Goal: Register for event/course

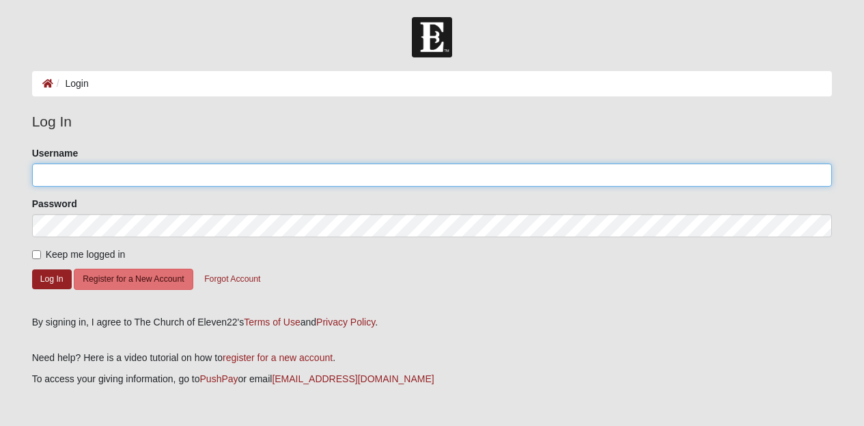
type input "mandyhnp"
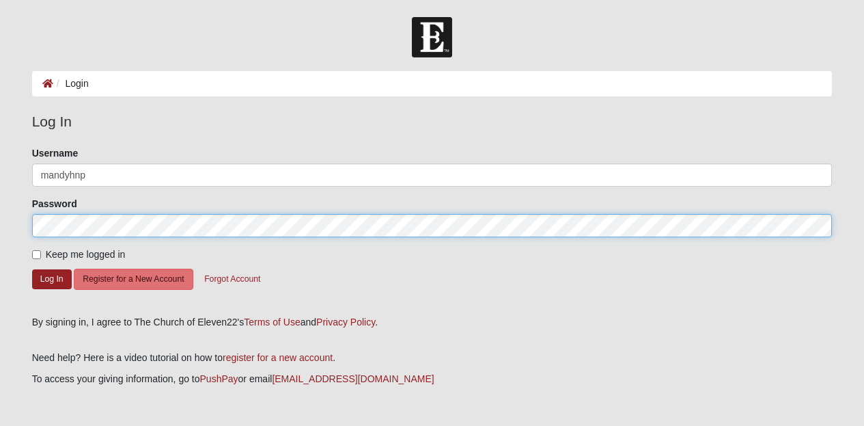
click at [51, 278] on button "Log In" at bounding box center [52, 279] width 40 height 20
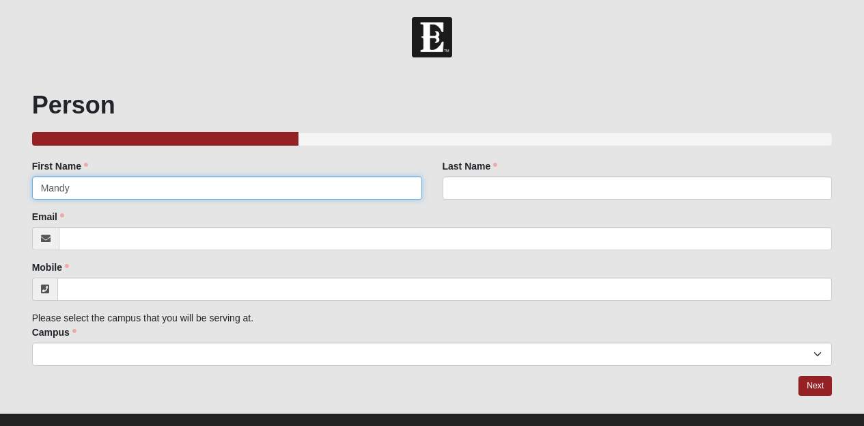
type input "Mandy"
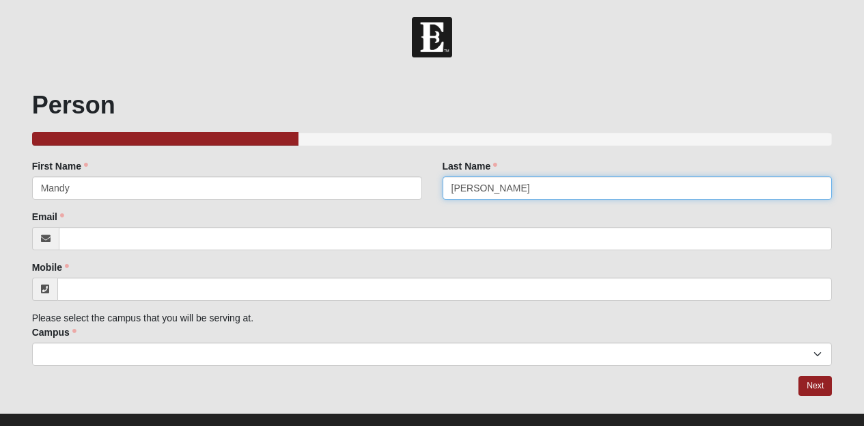
type input "Hubbard"
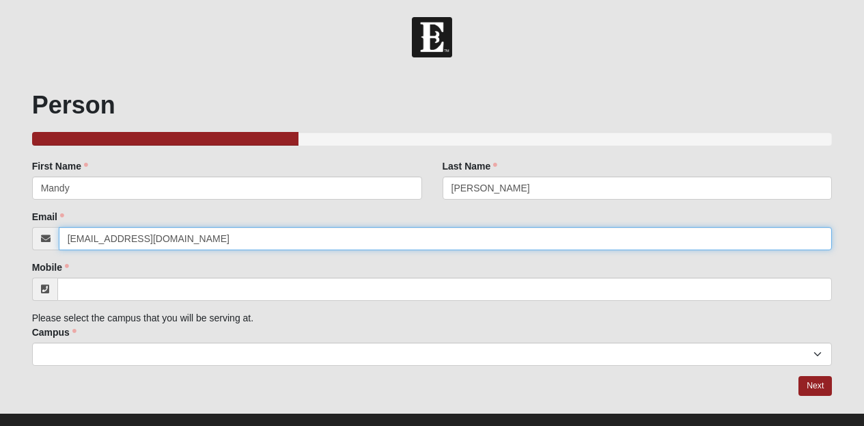
type input "mandyhnp@gmail.com"
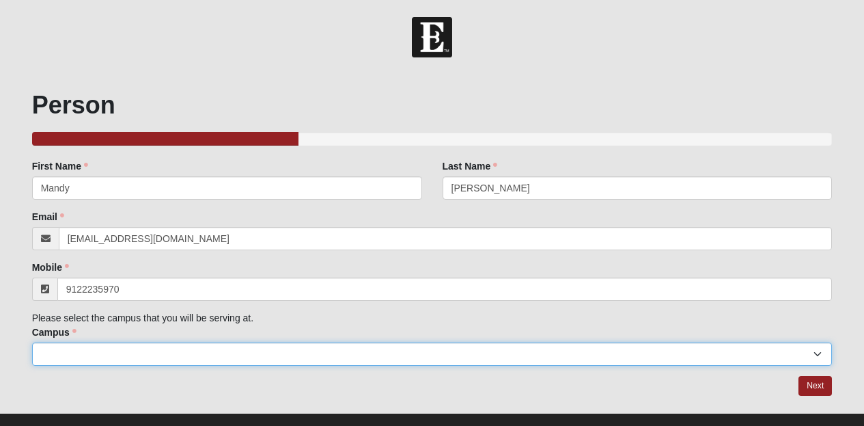
type input "(912) 223-5970"
select select "12"
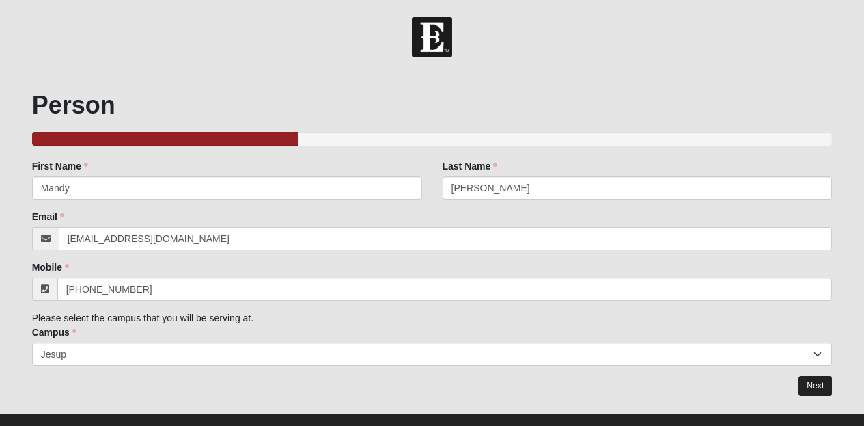
click at [816, 387] on link "Next" at bounding box center [815, 386] width 33 height 20
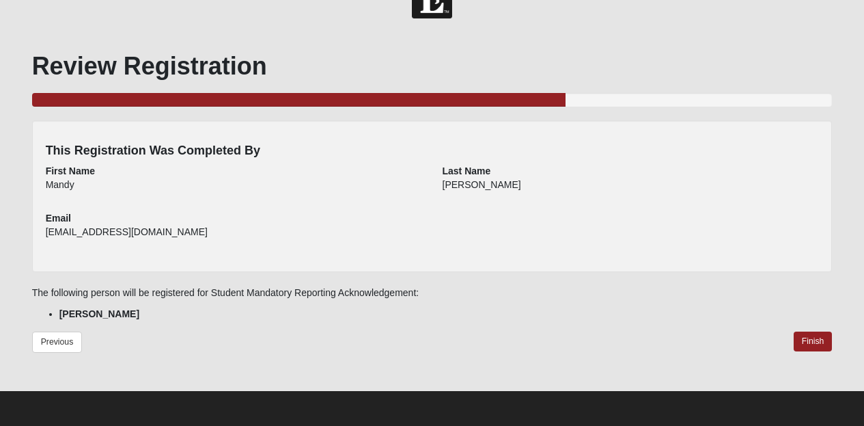
scroll to position [38, 0]
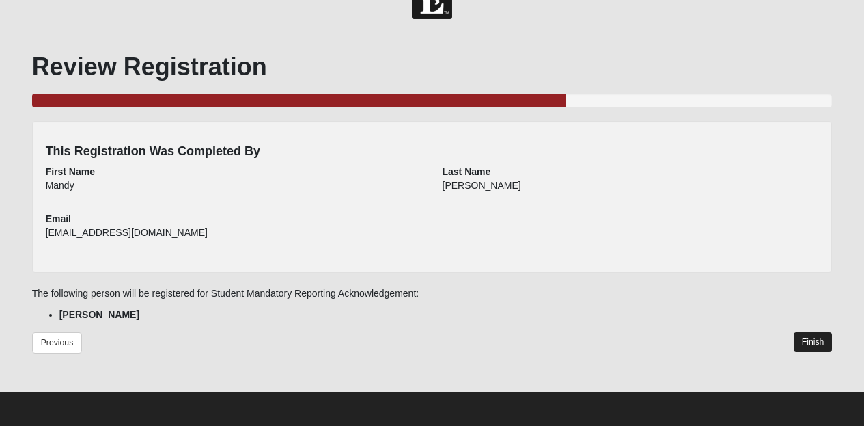
click at [814, 341] on link "Finish" at bounding box center [813, 342] width 39 height 20
